Goal: Information Seeking & Learning: Learn about a topic

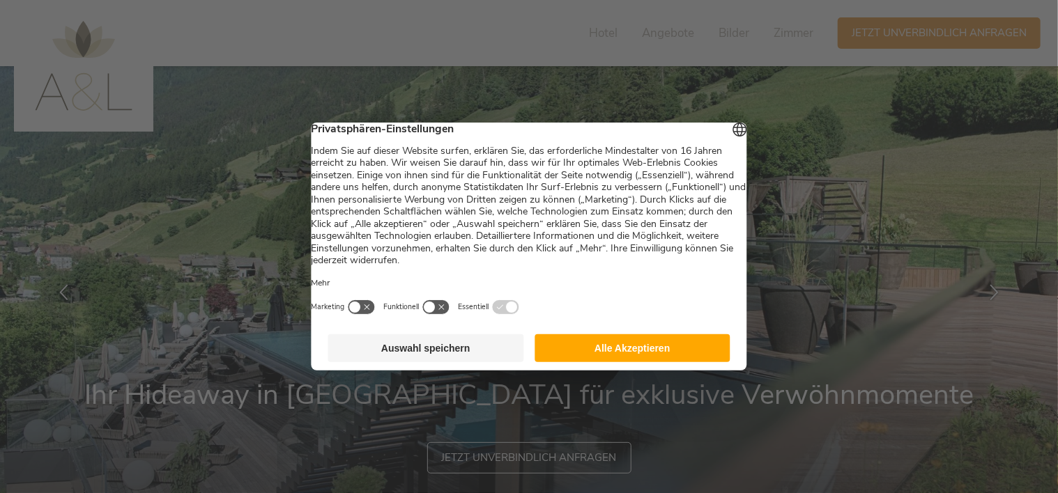
click at [417, 362] on button "Auswahl speichern" at bounding box center [426, 349] width 196 height 28
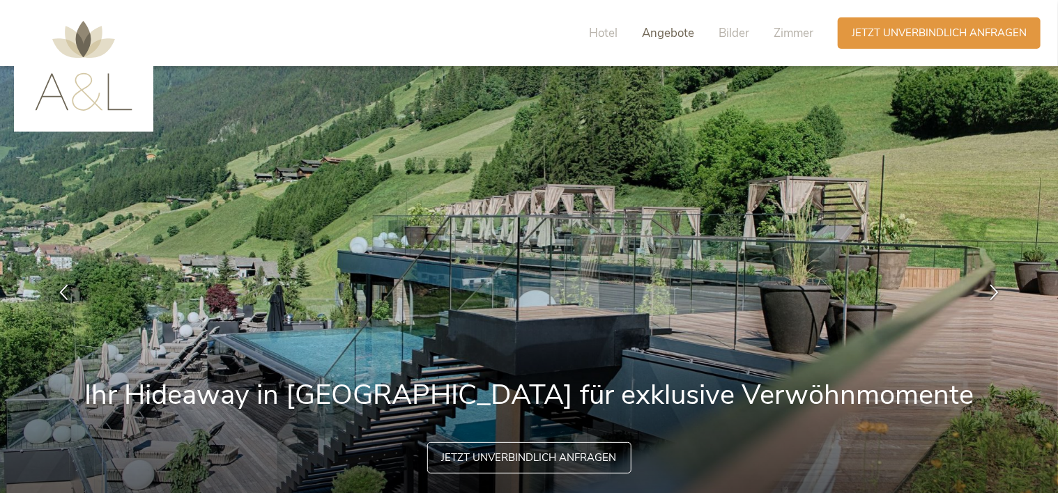
click at [669, 36] on span "Angebote" at bounding box center [668, 33] width 52 height 16
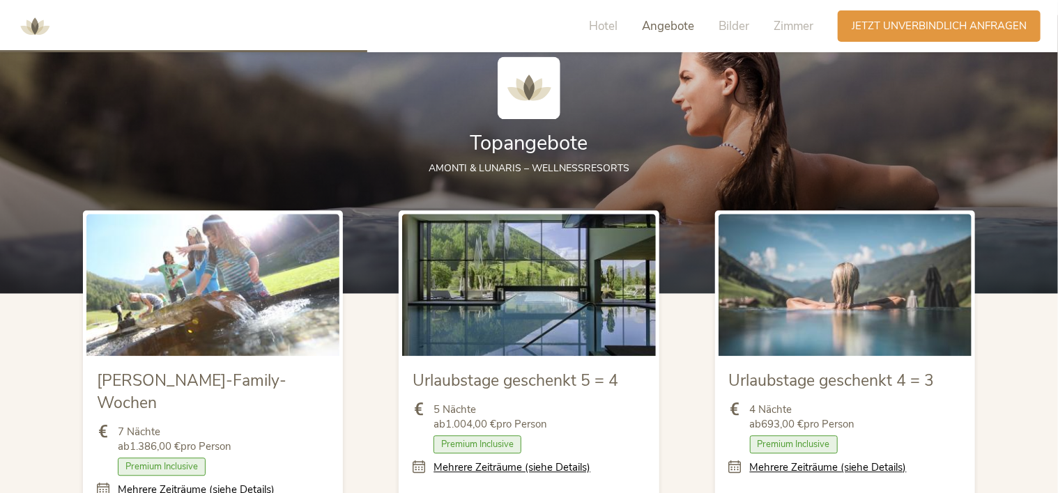
scroll to position [1581, 0]
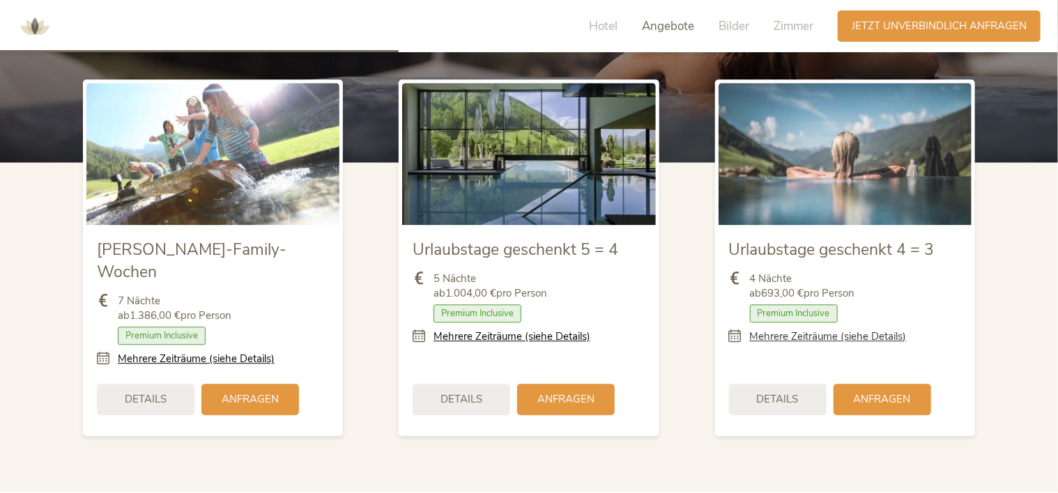
click at [761, 339] on link "Mehrere Zeiträume (siehe Details)" at bounding box center [828, 337] width 157 height 15
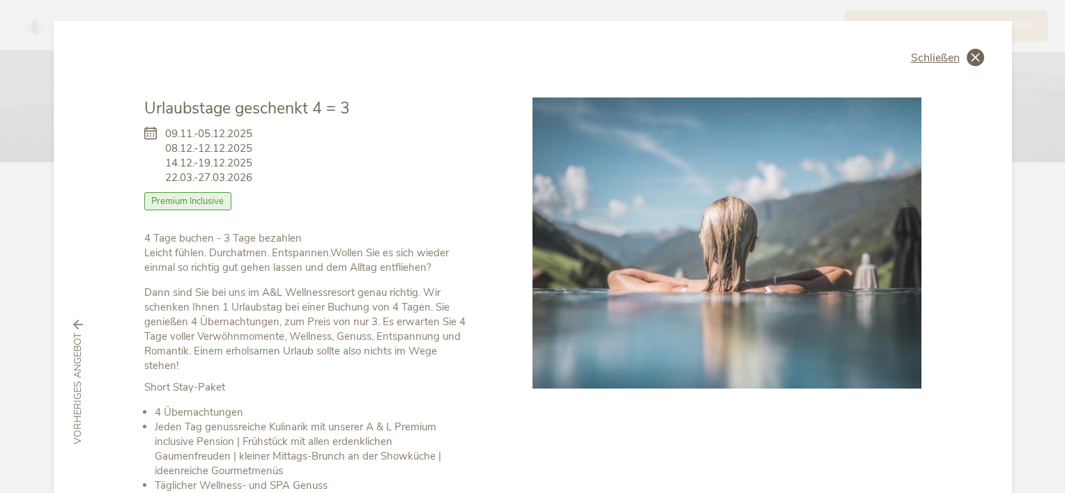
click at [956, 63] on div "Schließen" at bounding box center [947, 57] width 73 height 17
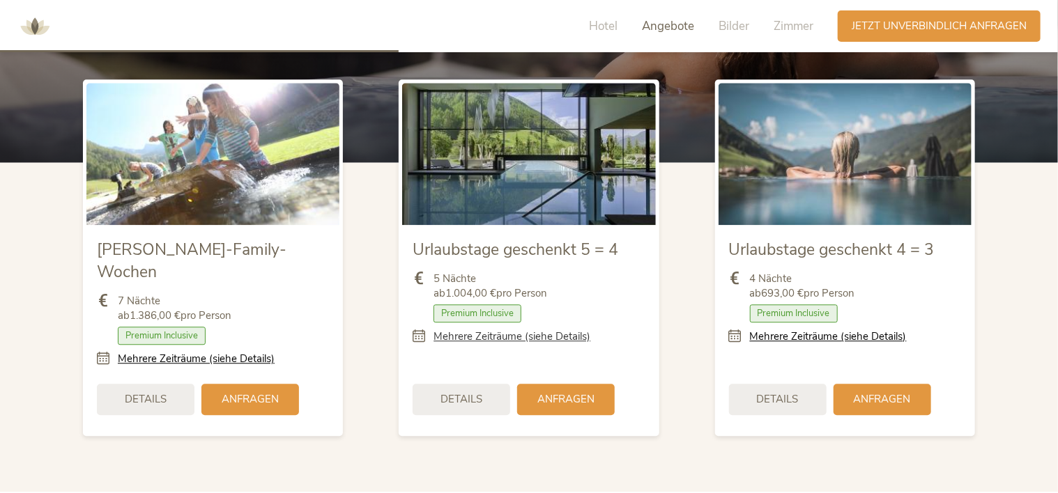
click at [576, 335] on link "Mehrere Zeiträume (siehe Details)" at bounding box center [512, 337] width 157 height 15
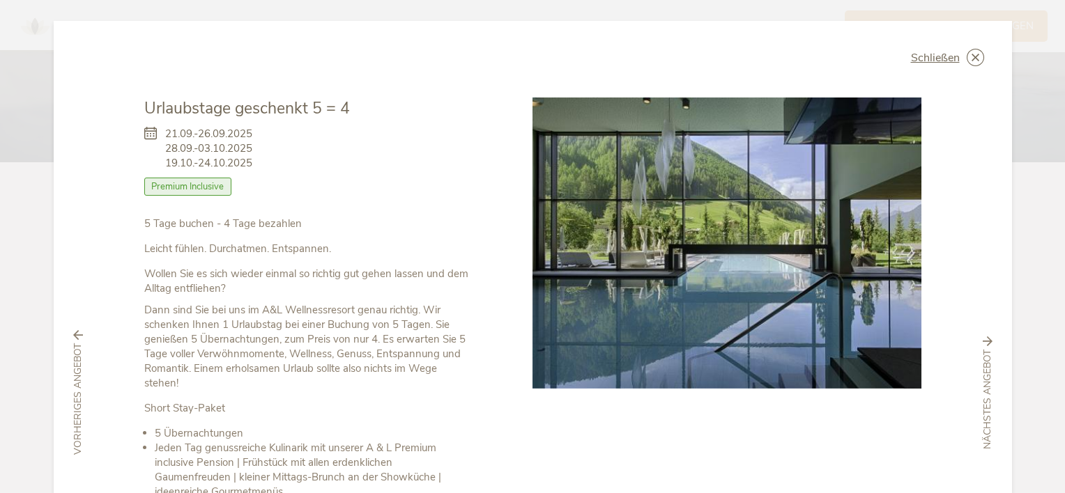
click at [981, 65] on div "Schließen Urlaubstage geschenkt 5 = 4 [DATE]-[DATE] [DATE]-[DATE] Halbpension" at bounding box center [533, 393] width 958 height 744
click at [976, 59] on icon at bounding box center [975, 57] width 17 height 17
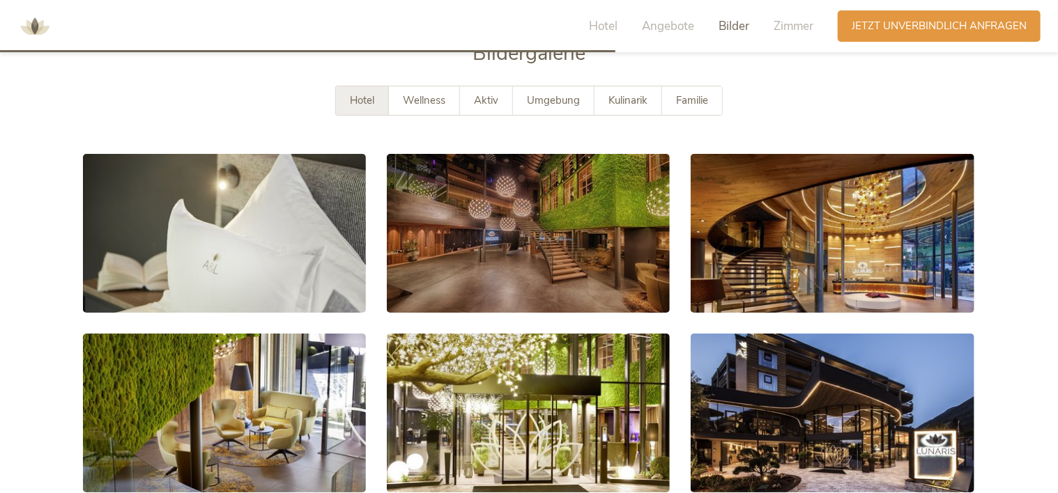
scroll to position [2437, 0]
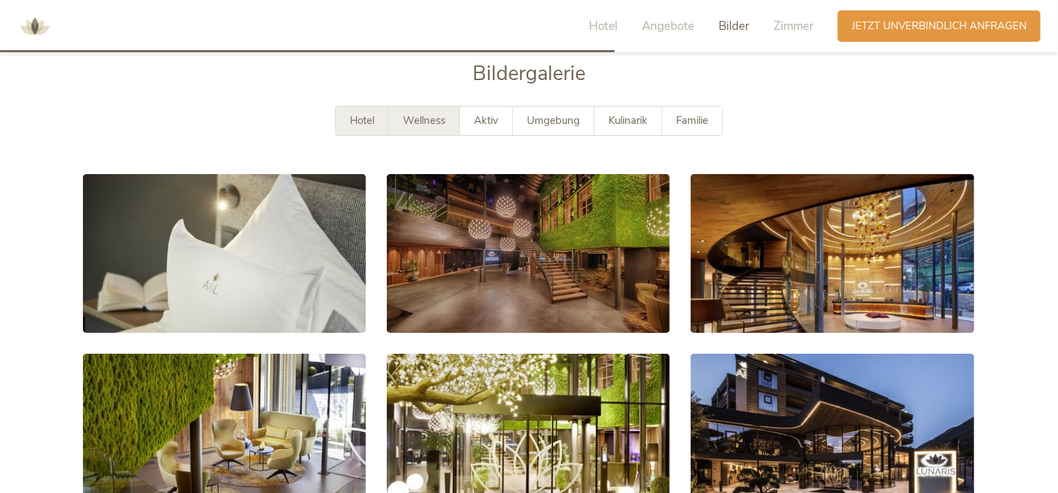
click at [428, 107] on div "Wellness" at bounding box center [424, 121] width 71 height 29
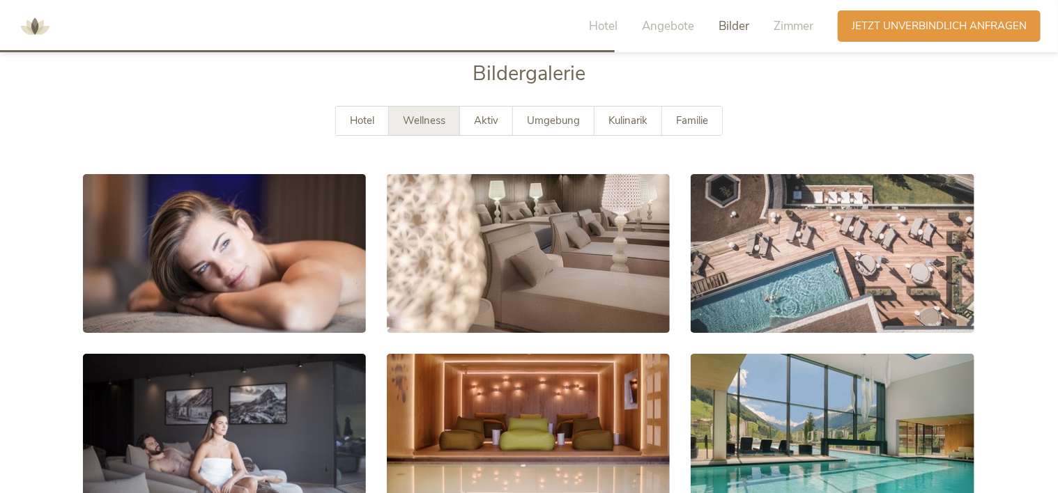
scroll to position [2460, 0]
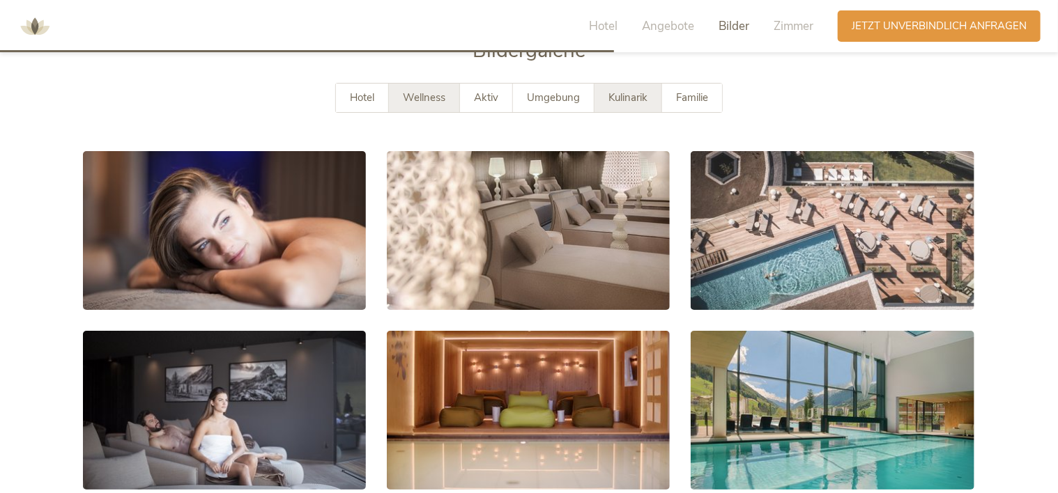
click at [625, 91] on span "Kulinarik" at bounding box center [627, 98] width 39 height 14
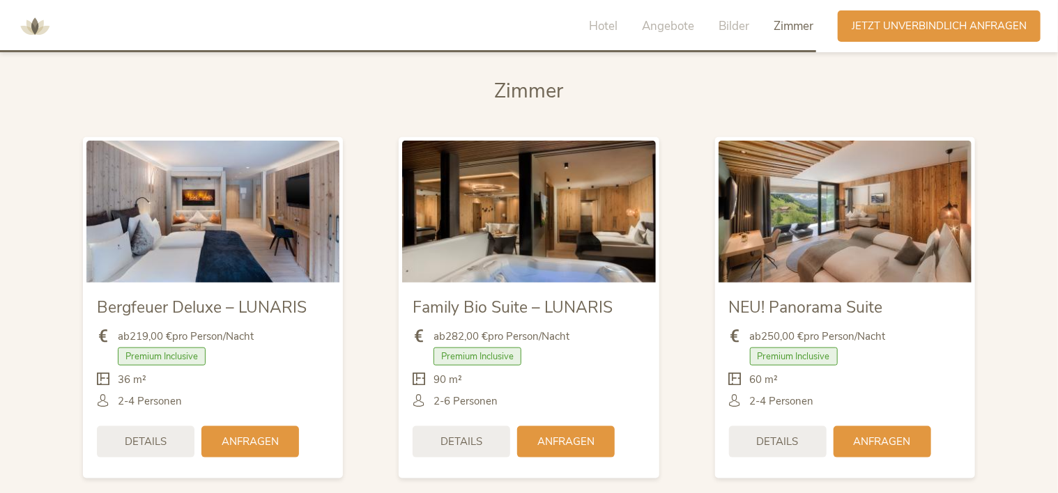
scroll to position [3271, 0]
